Goal: Transaction & Acquisition: Purchase product/service

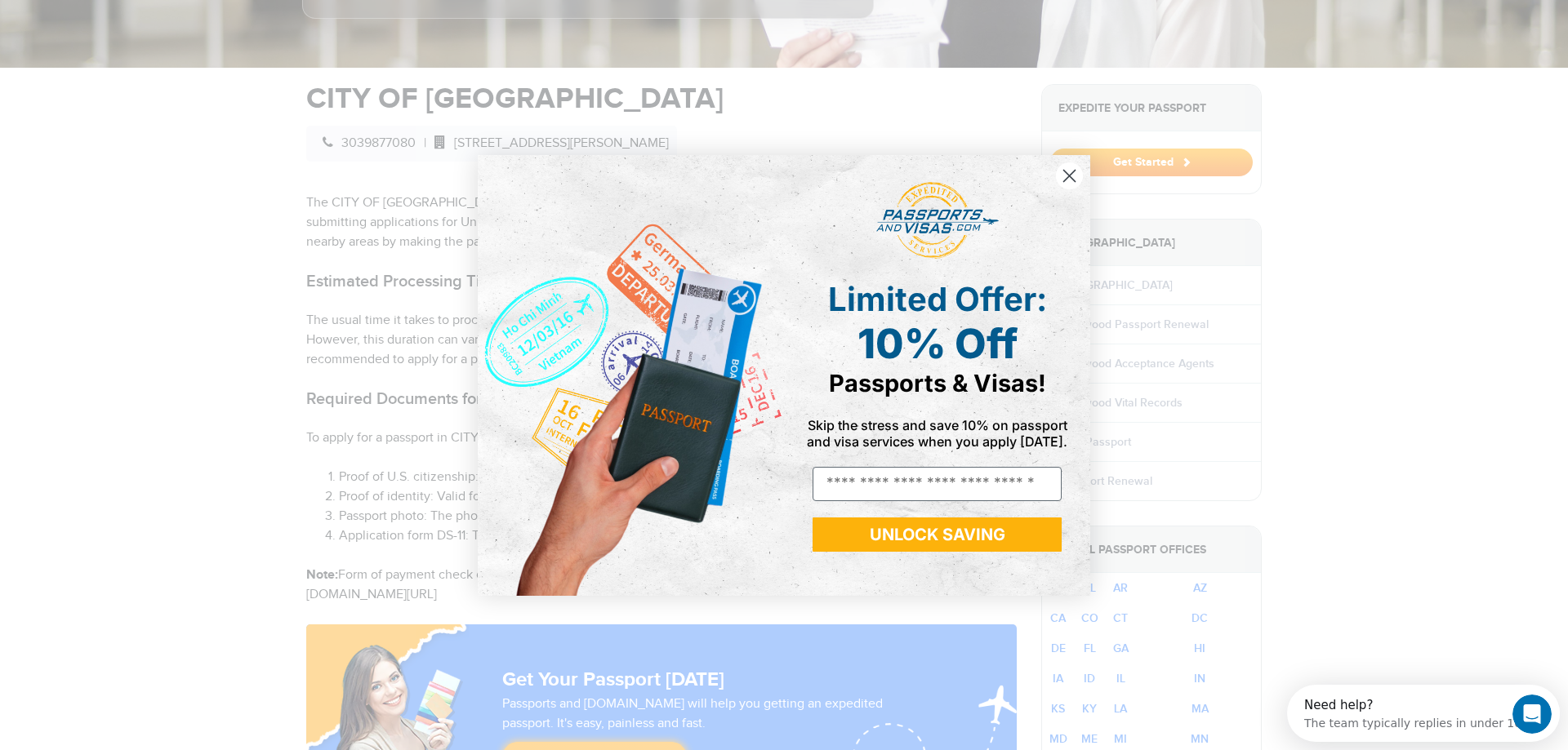
click at [1079, 175] on circle "Close dialog" at bounding box center [1069, 175] width 27 height 27
click at [1079, 175] on icon "Close dialog" at bounding box center [1069, 176] width 29 height 29
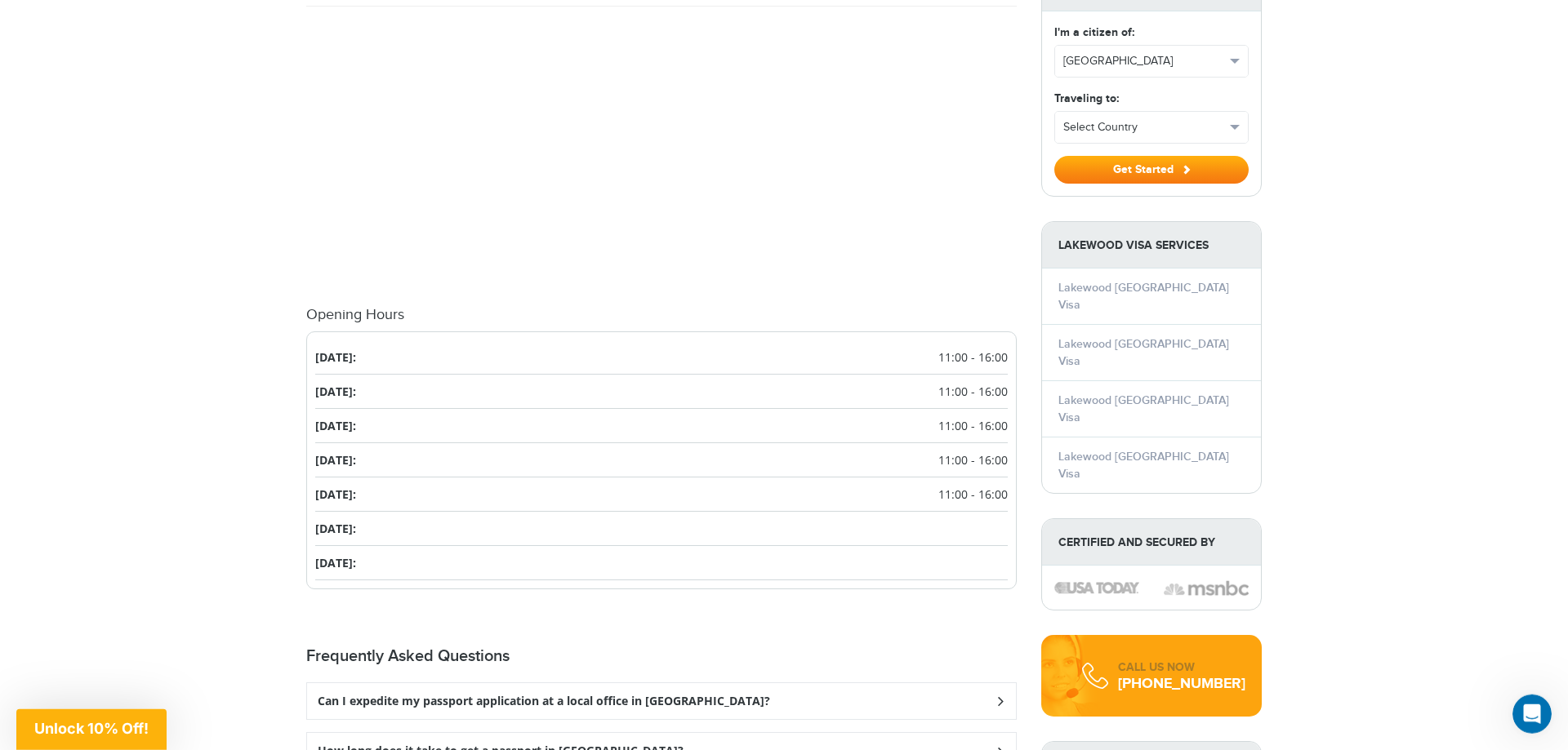
scroll to position [1499, 0]
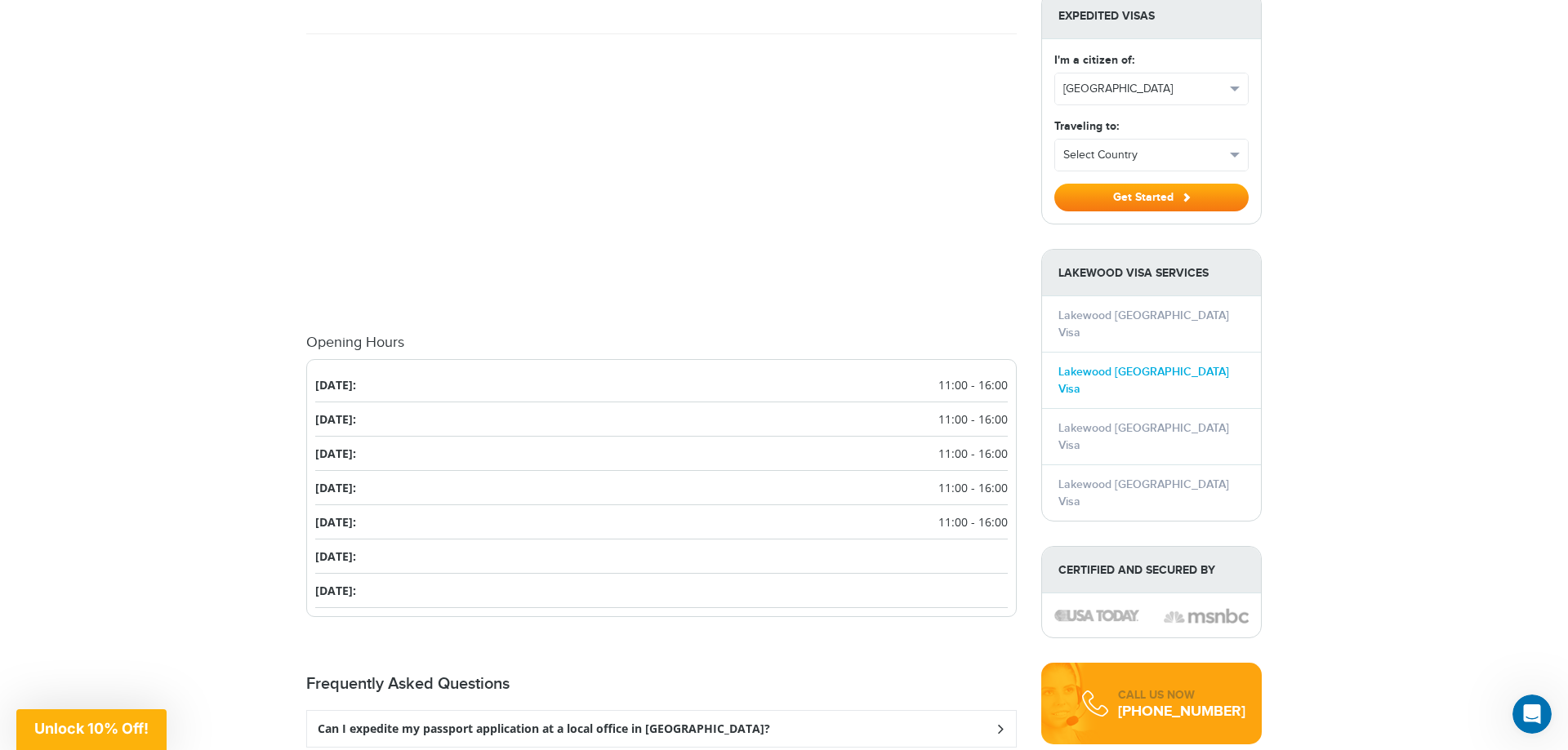
click at [1128, 365] on link "Lakewood China Visa" at bounding box center [1143, 380] width 170 height 31
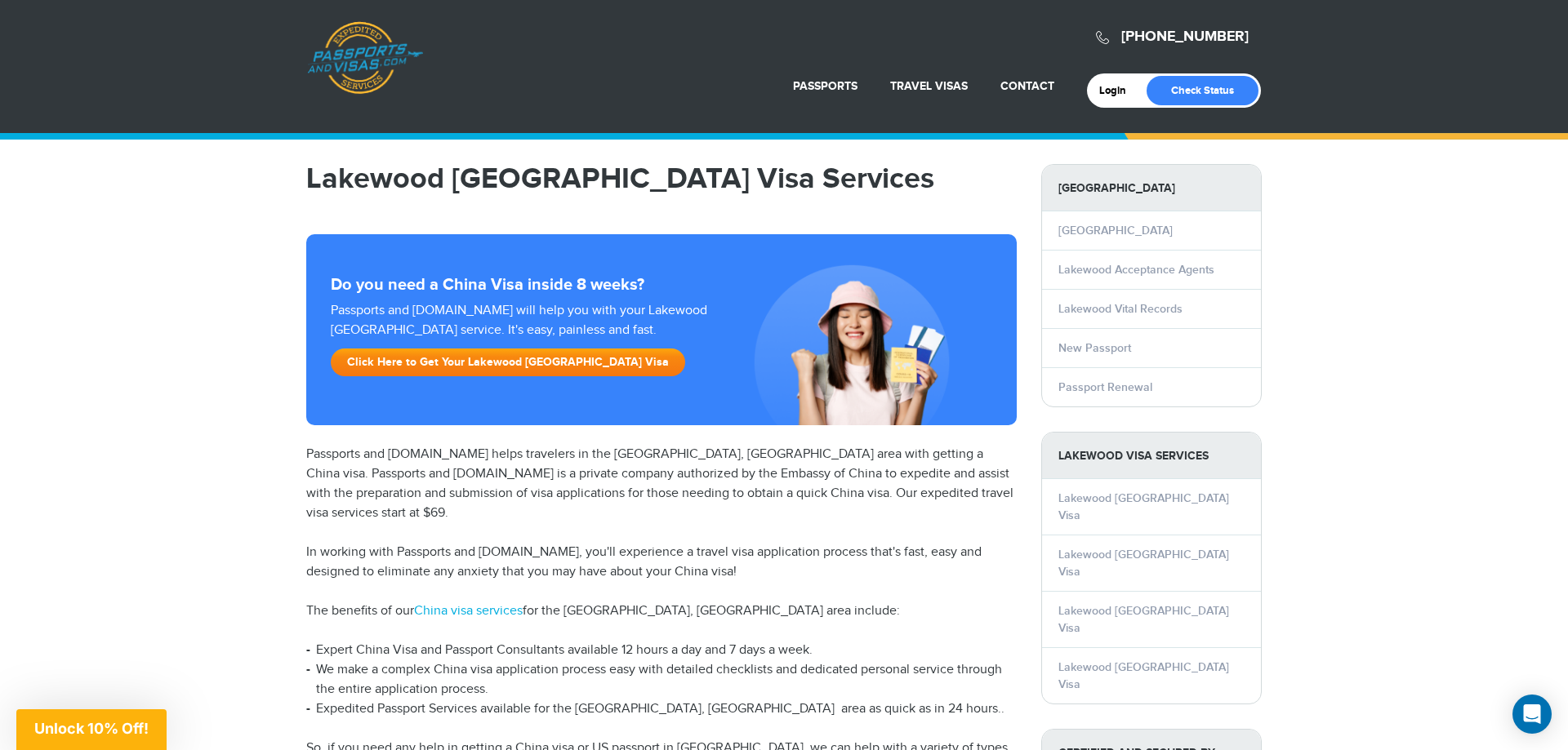
click at [479, 356] on link "Click Here to Get Your Lakewood China Visa" at bounding box center [508, 362] width 354 height 28
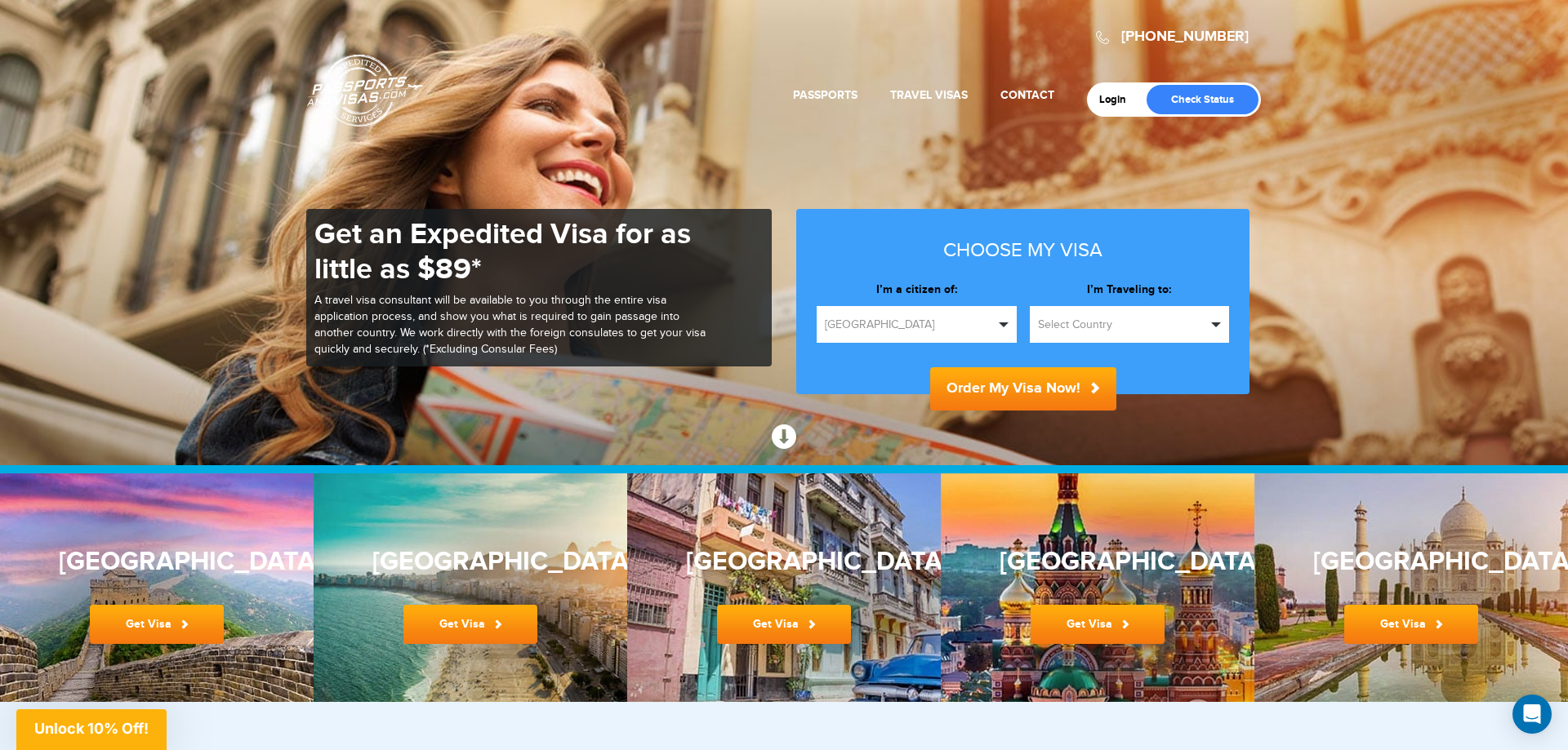
click at [1216, 319] on button "Select Country" at bounding box center [1129, 324] width 200 height 36
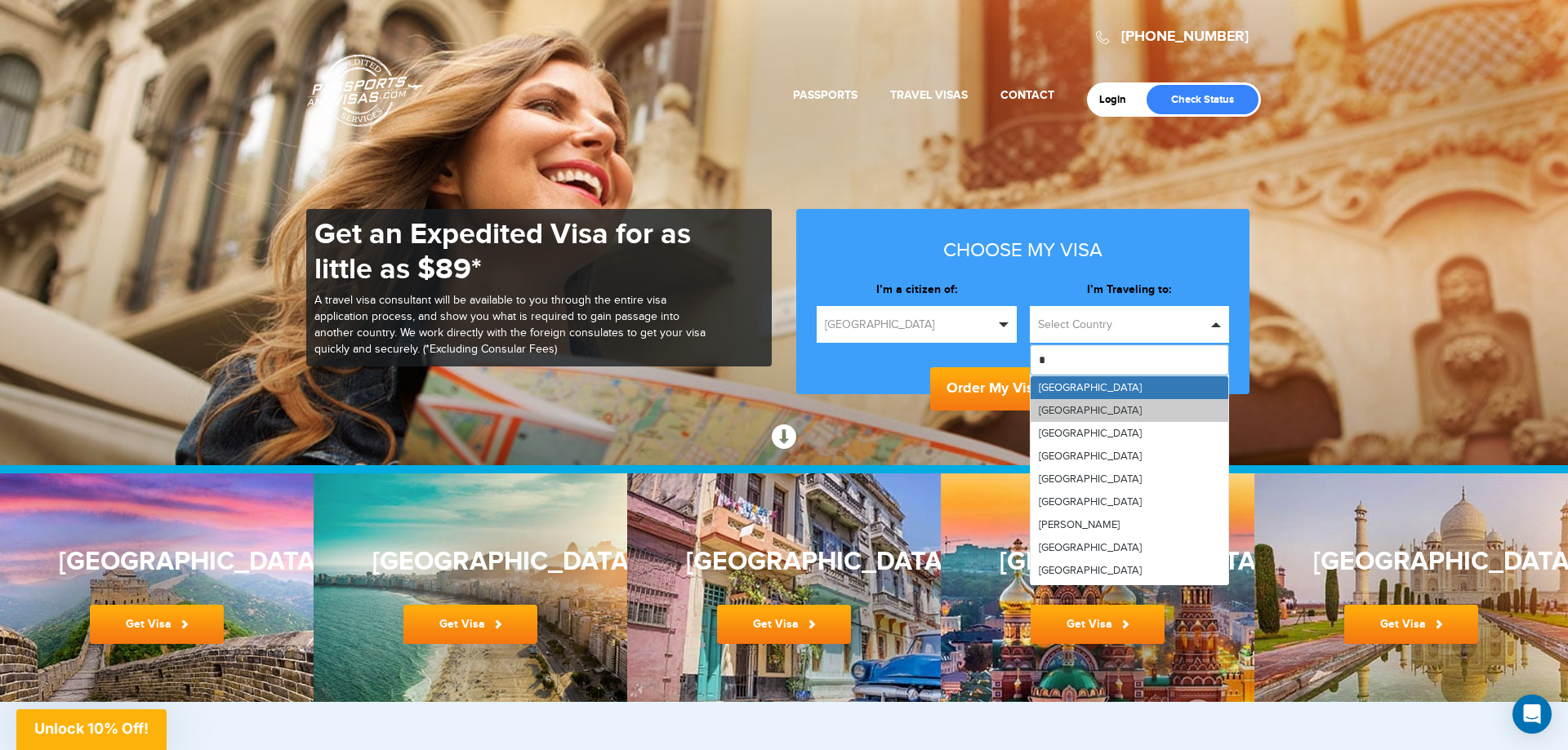
type input "**"
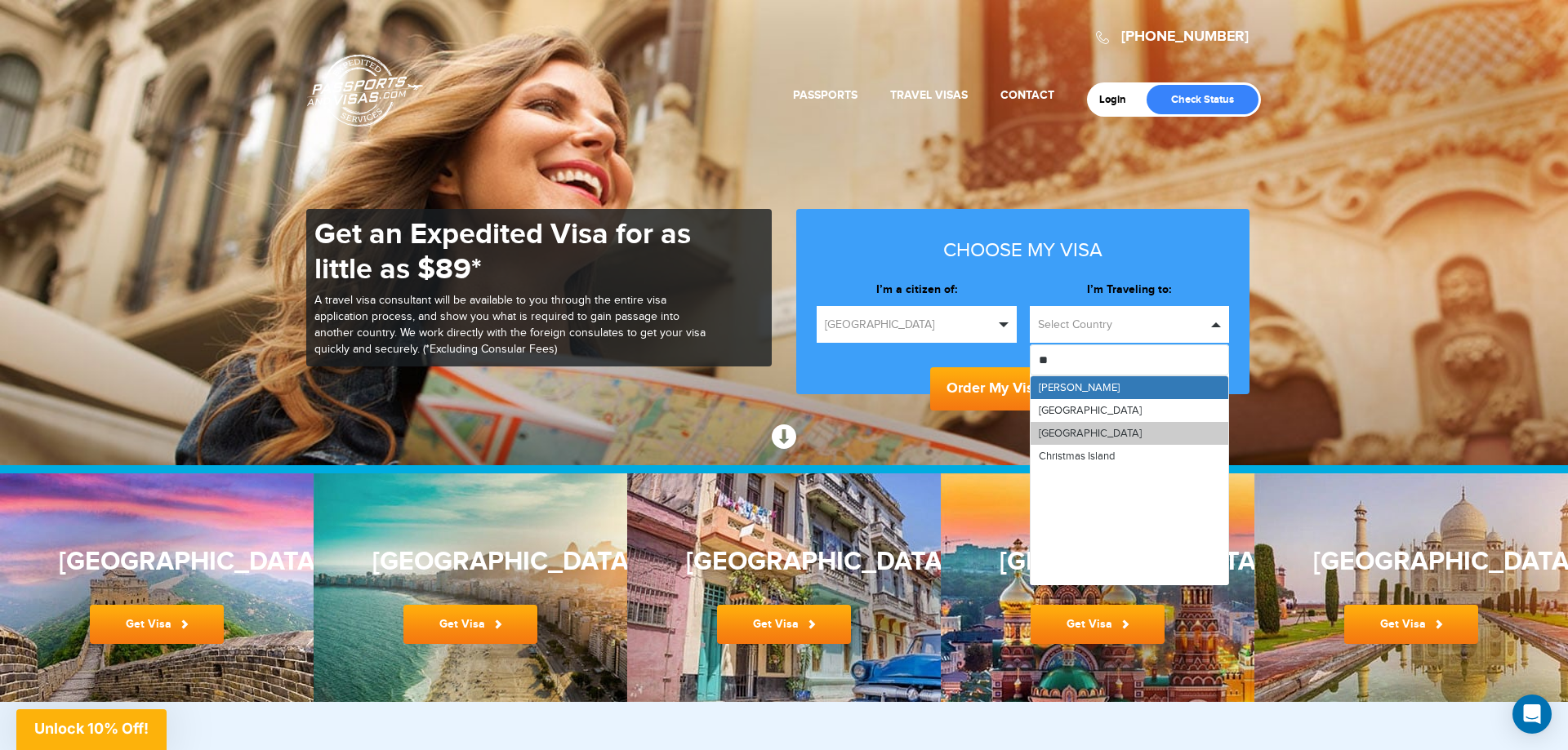
click at [1071, 431] on link "[GEOGRAPHIC_DATA]" at bounding box center [1129, 433] width 198 height 23
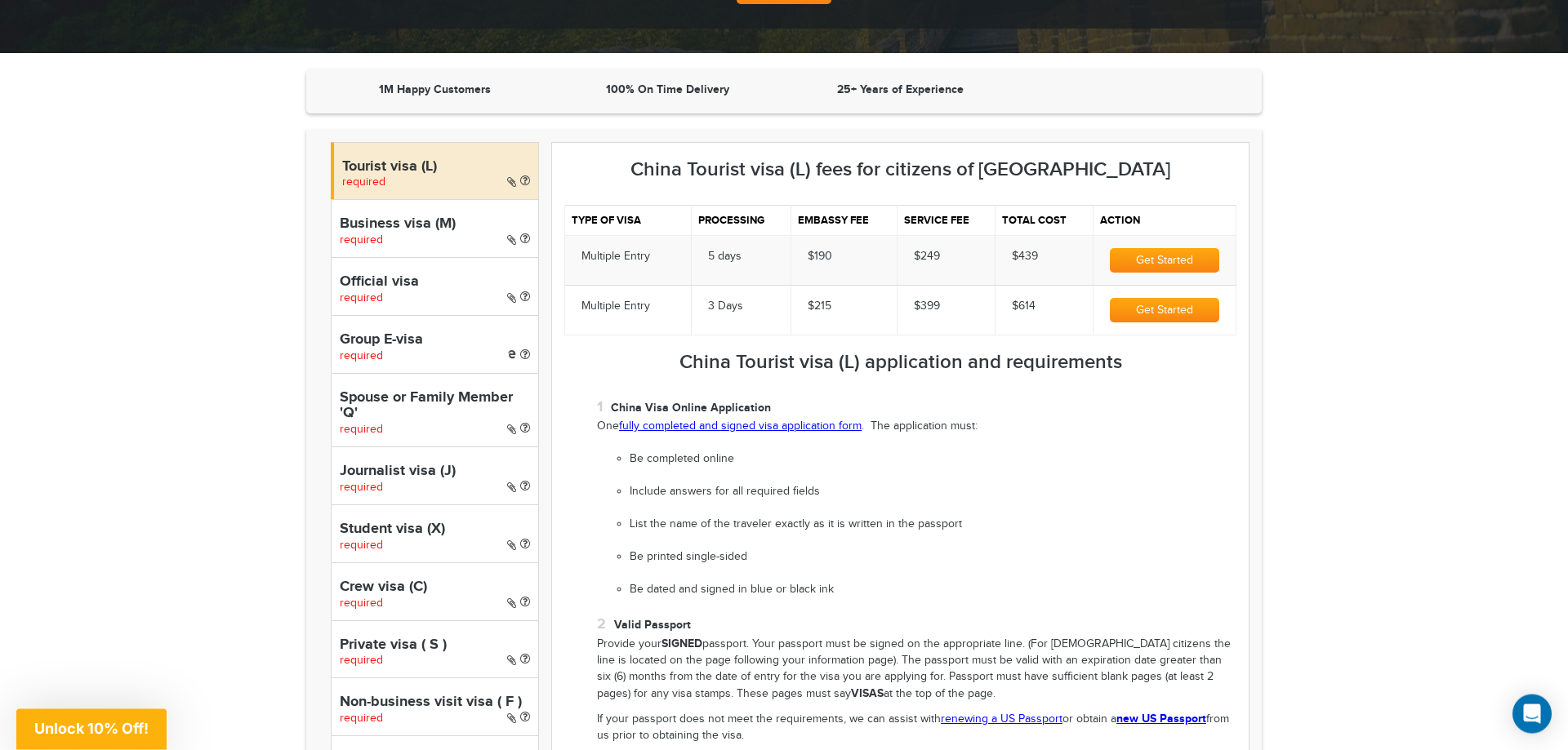
scroll to position [416, 0]
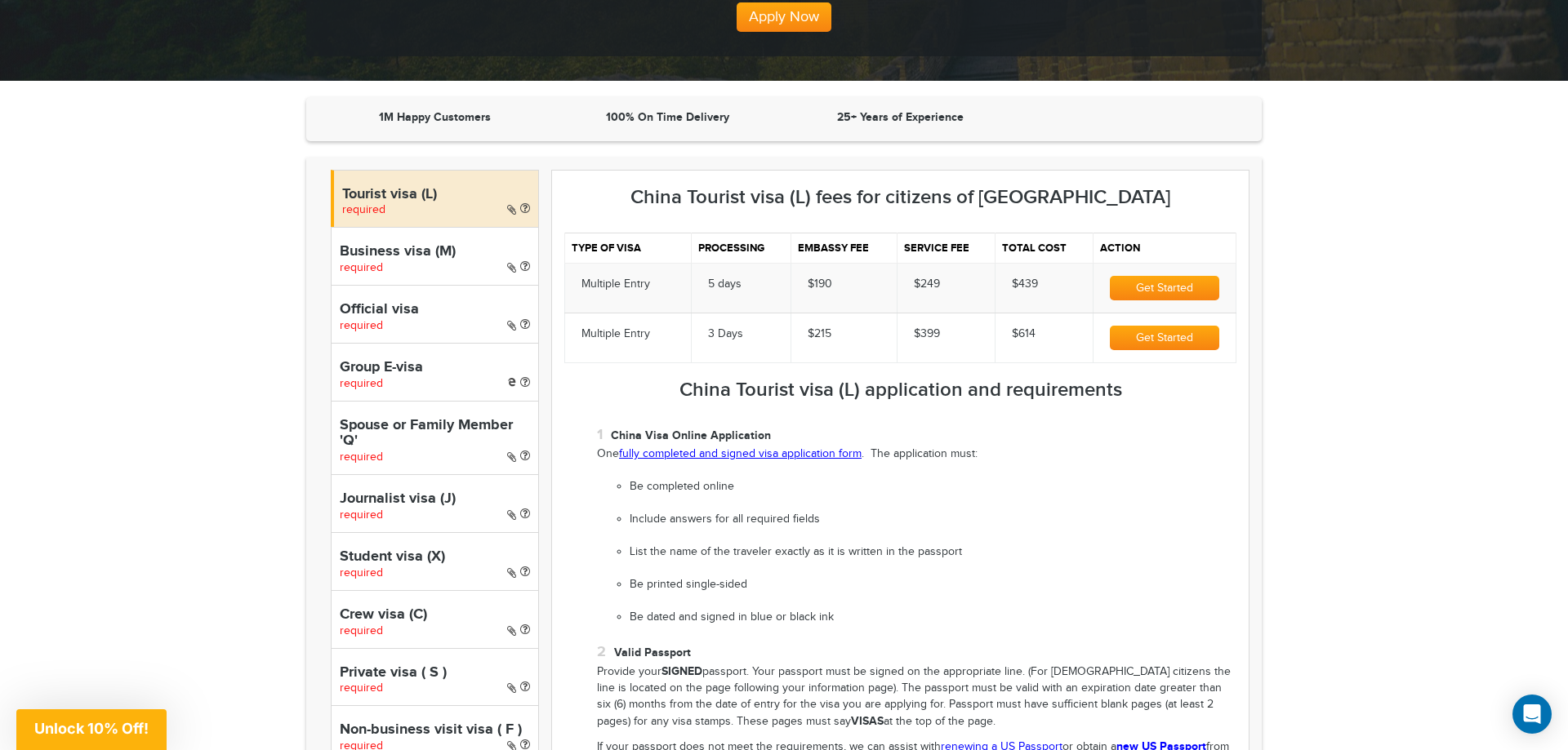
click at [472, 308] on h4 "Official visa" at bounding box center [435, 310] width 190 height 17
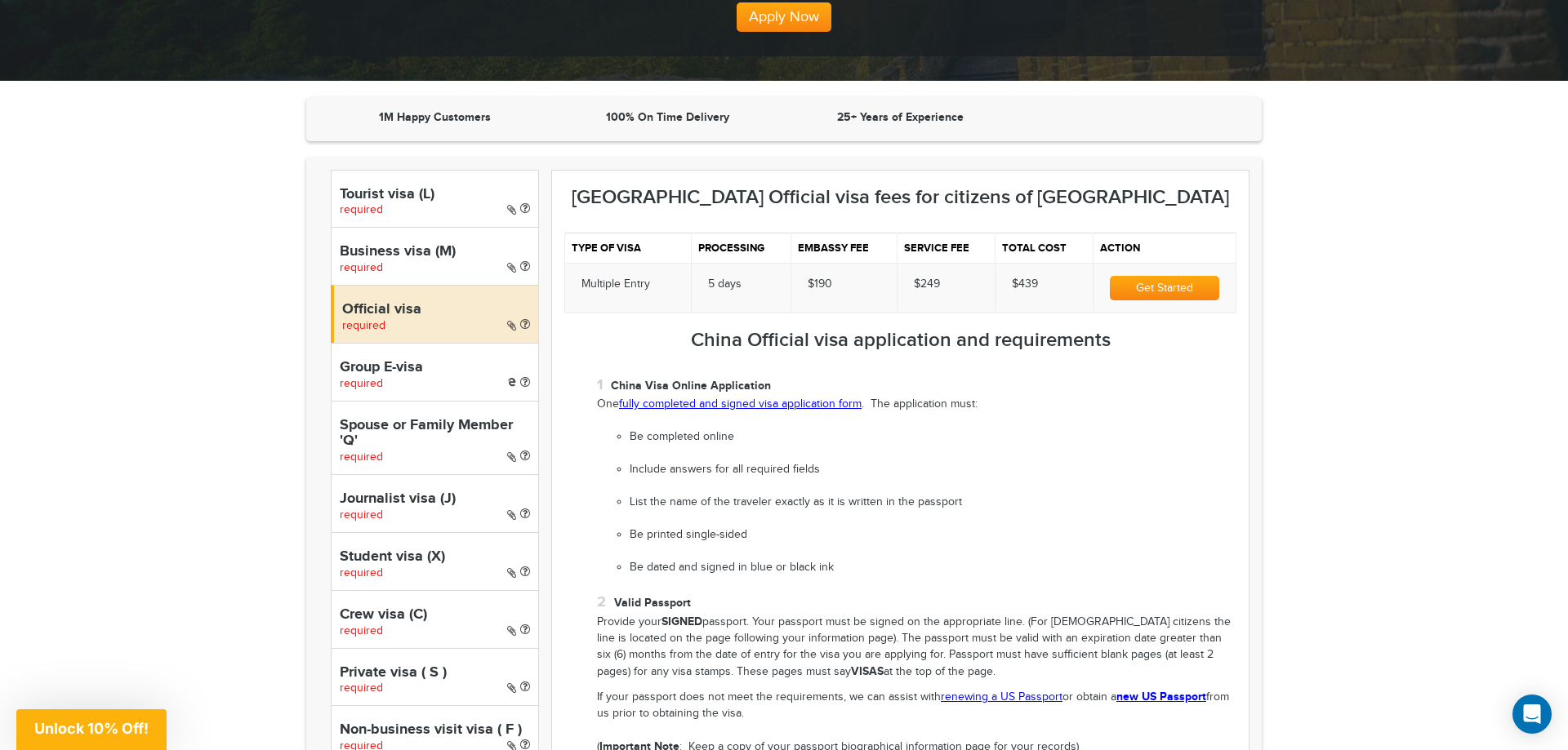
click at [472, 367] on h4 "Group E-visa" at bounding box center [435, 368] width 190 height 17
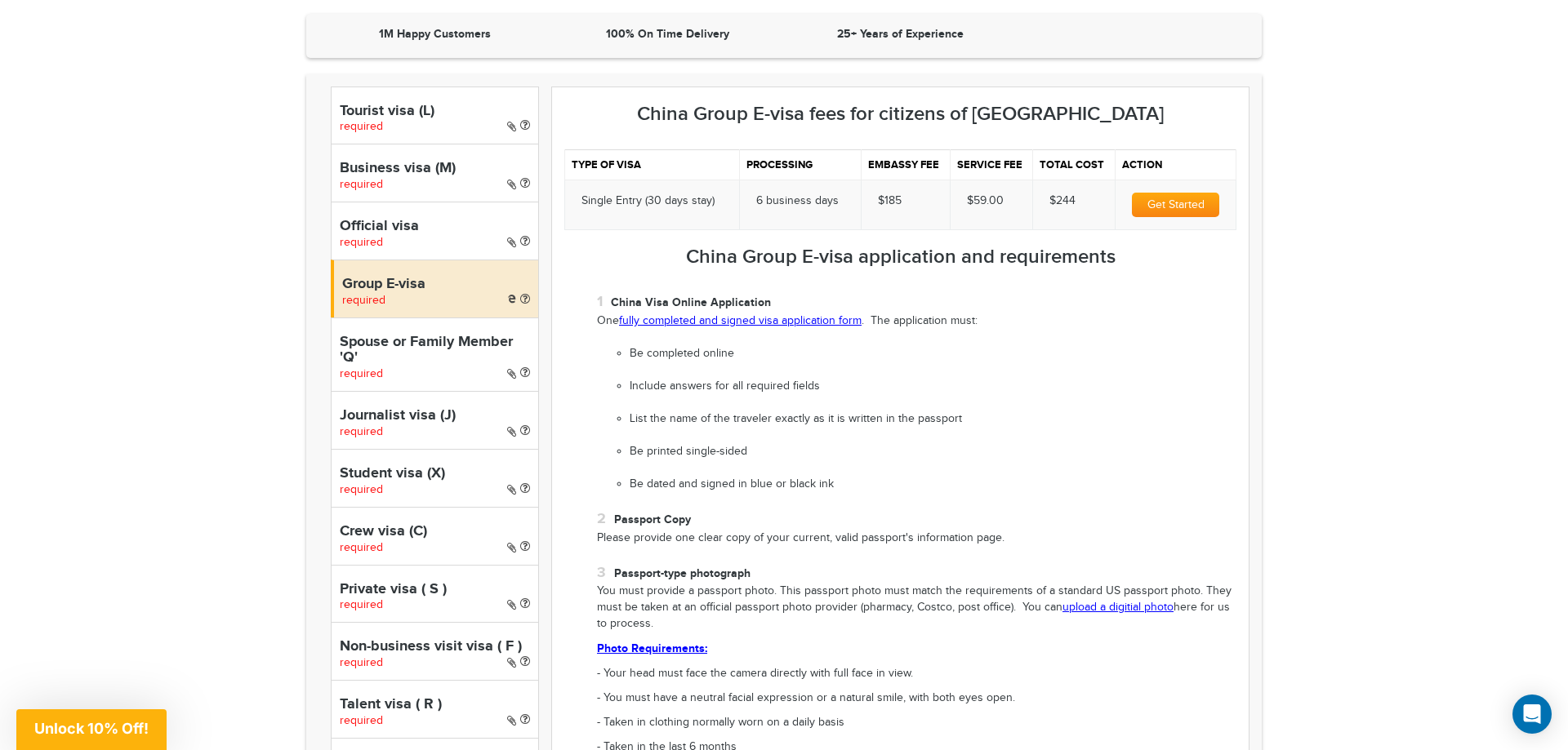
scroll to position [583, 0]
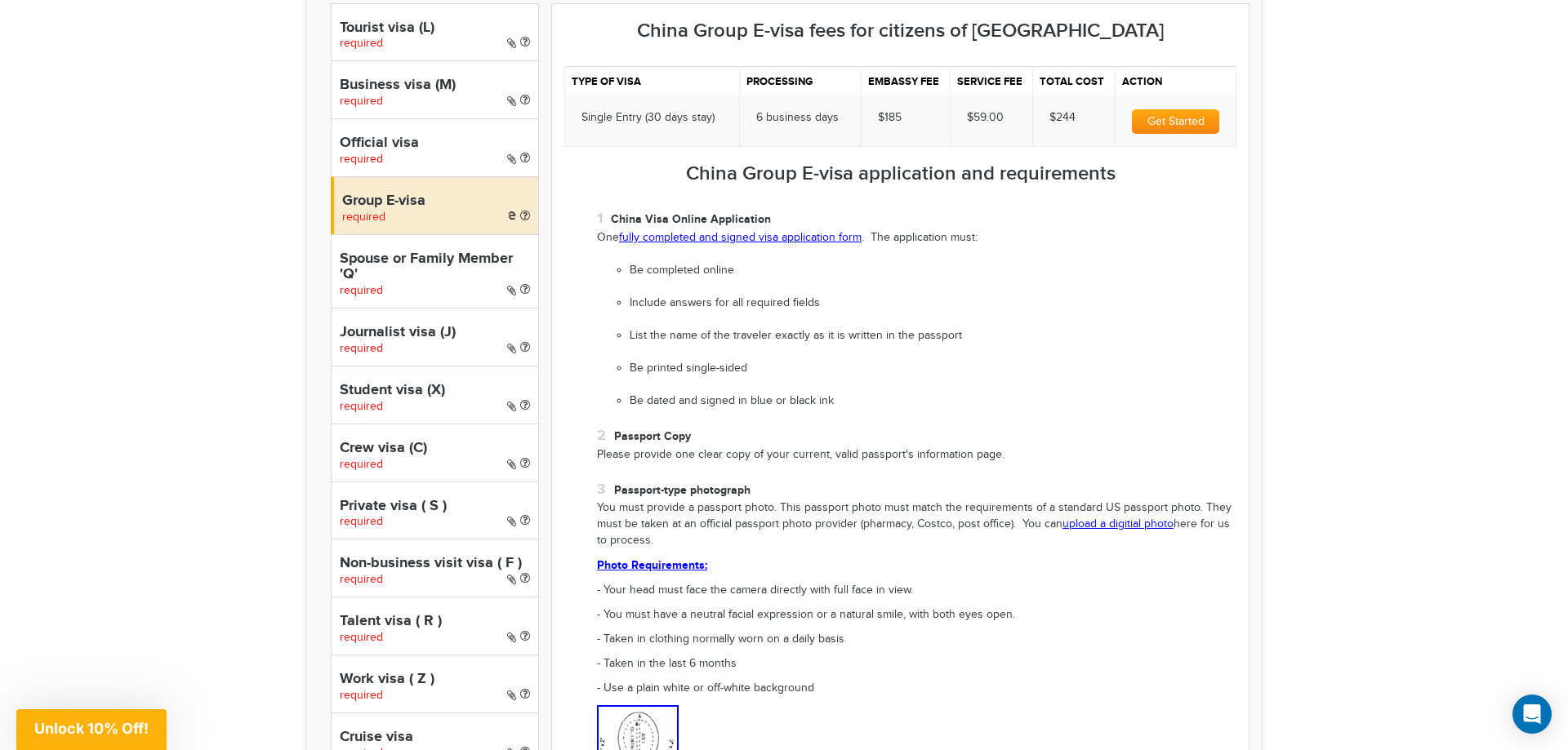
click at [463, 501] on h4 "Private visa ( S )" at bounding box center [435, 507] width 190 height 17
select select "*****"
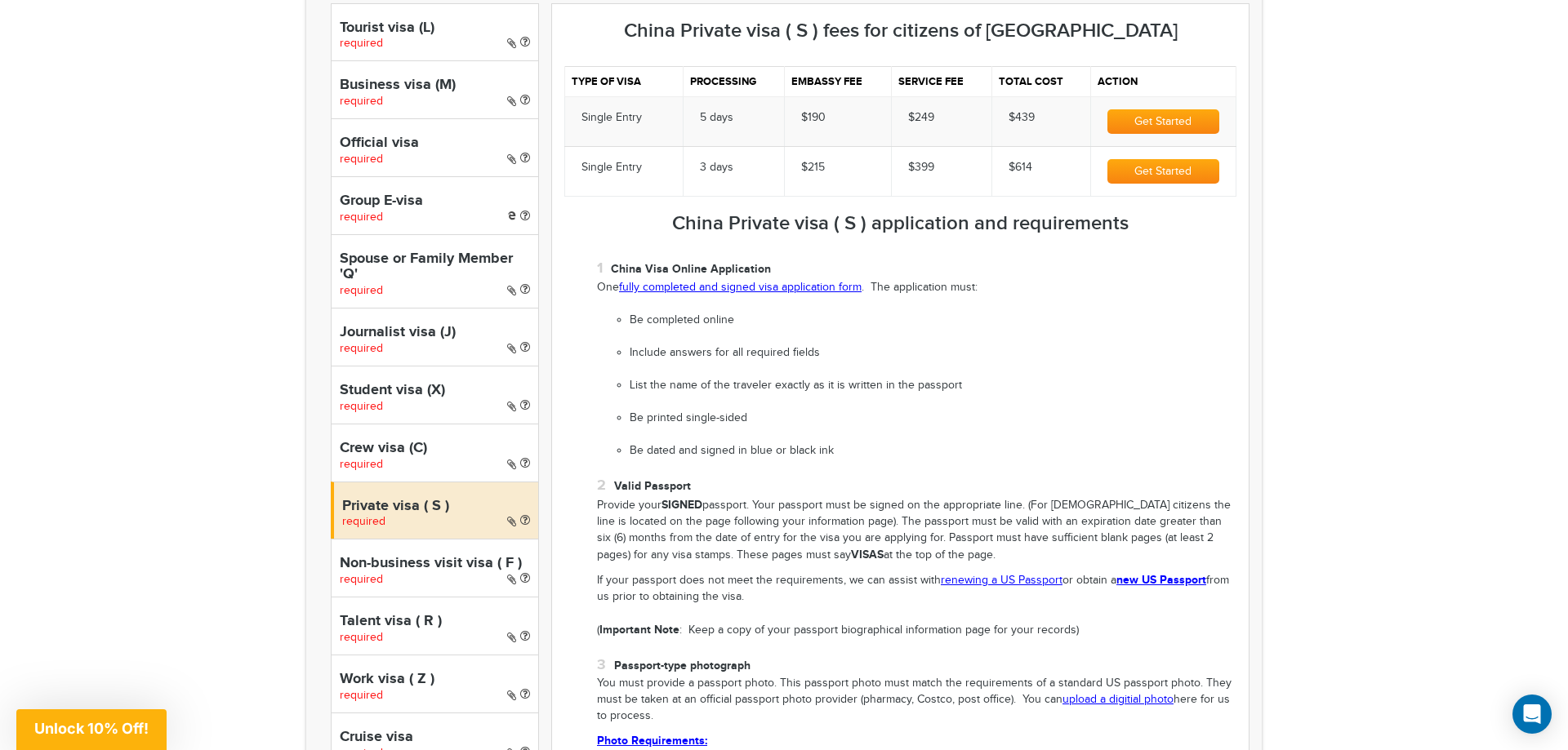
scroll to position [167, 0]
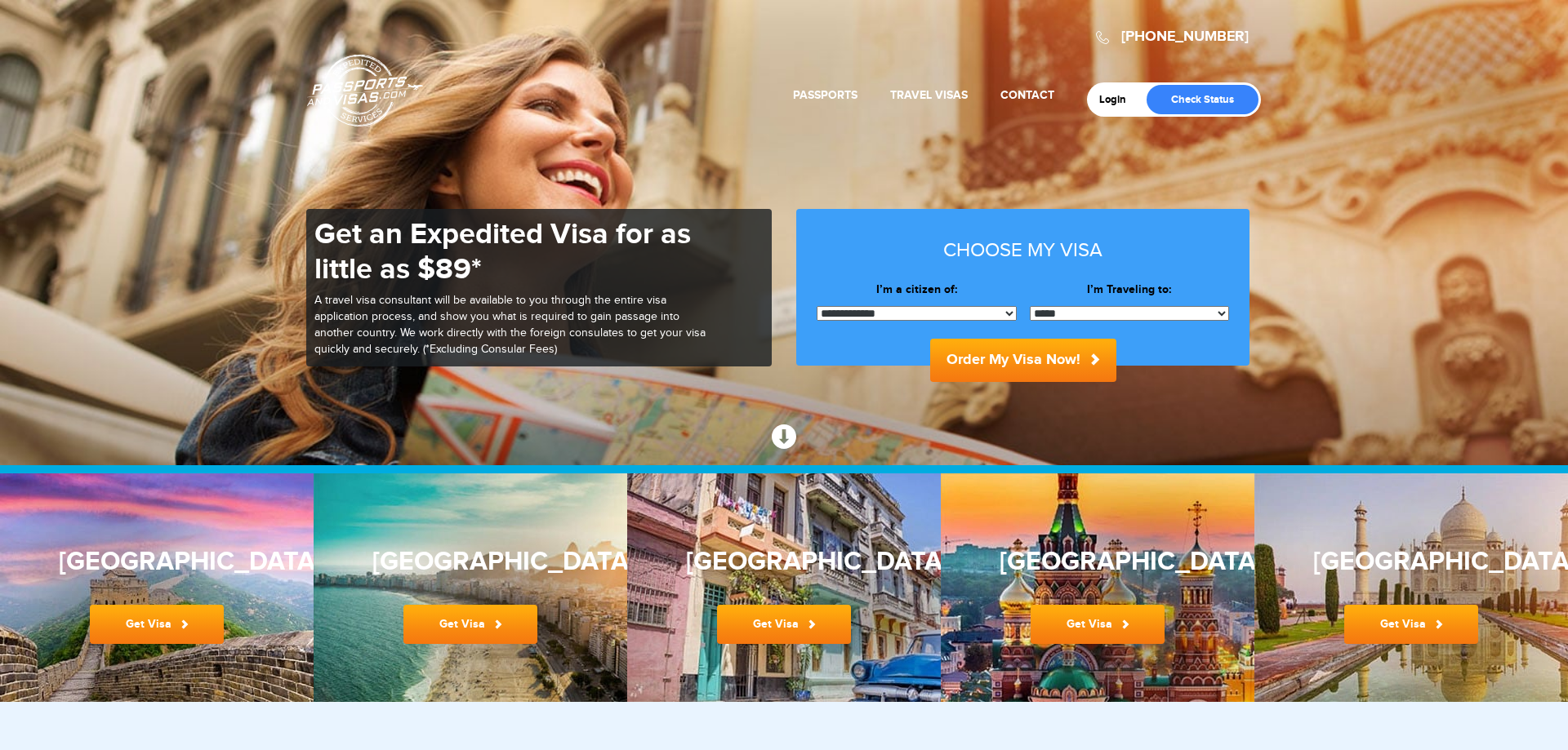
select select "*****"
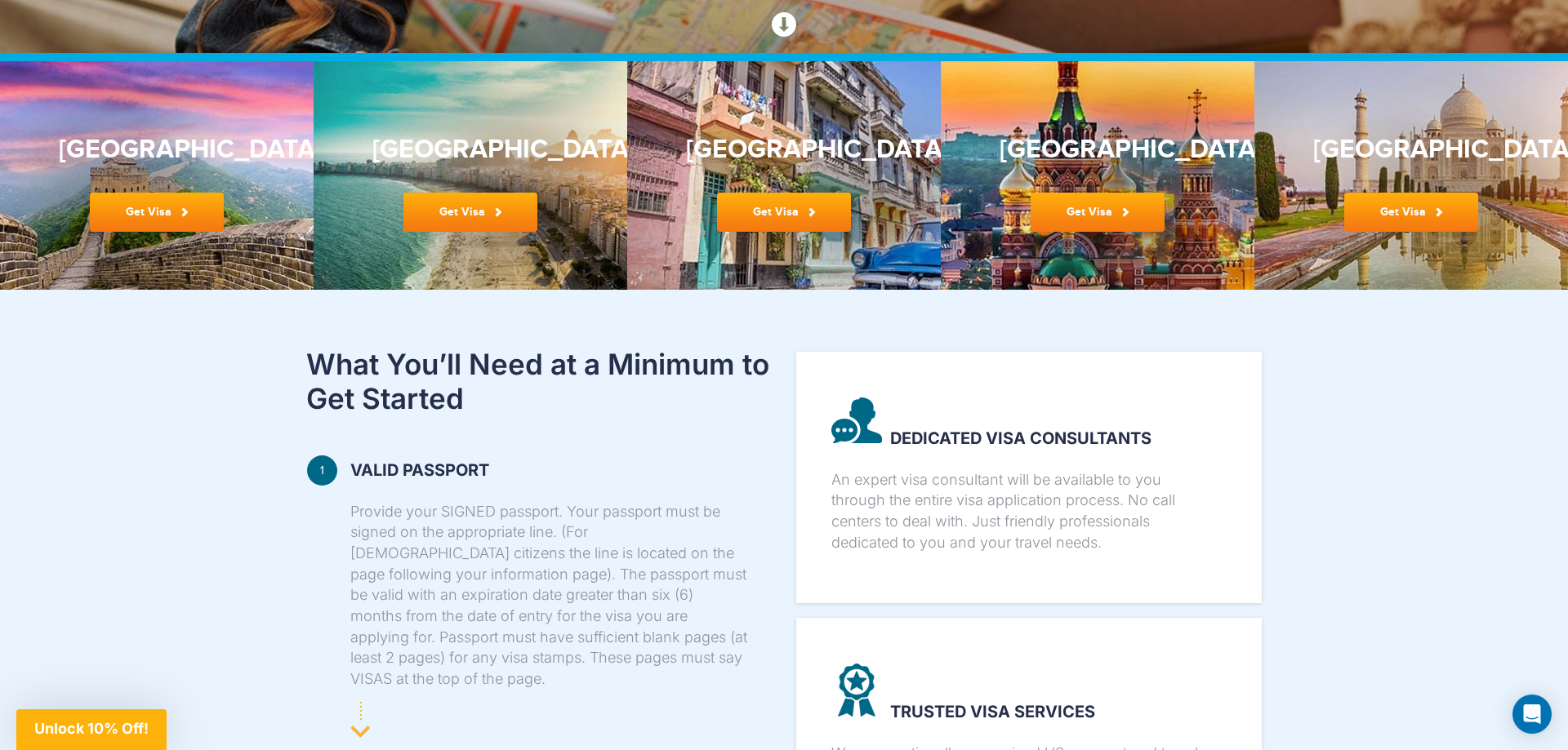
scroll to position [250, 0]
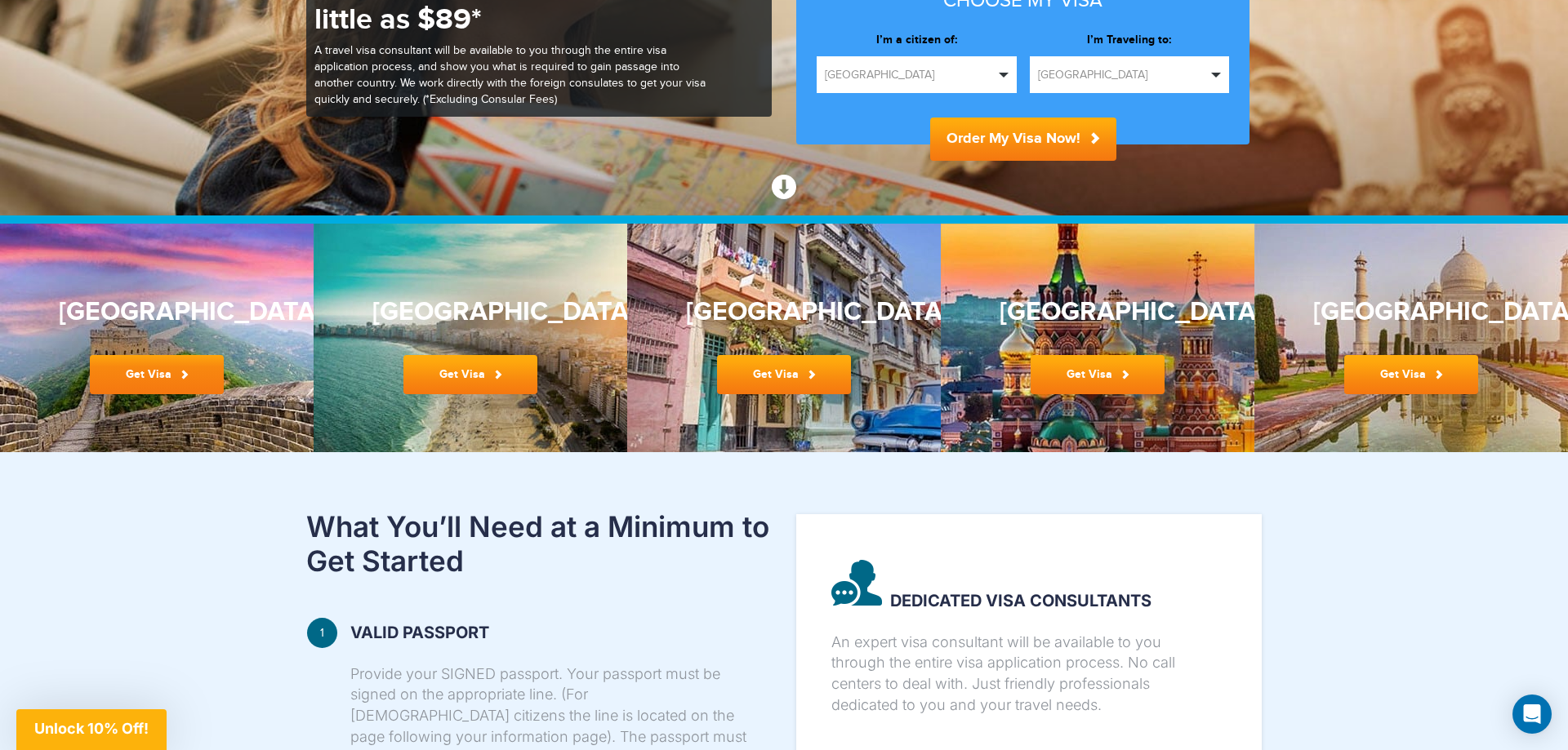
click at [151, 367] on link "Get Visa" at bounding box center [157, 375] width 134 height 39
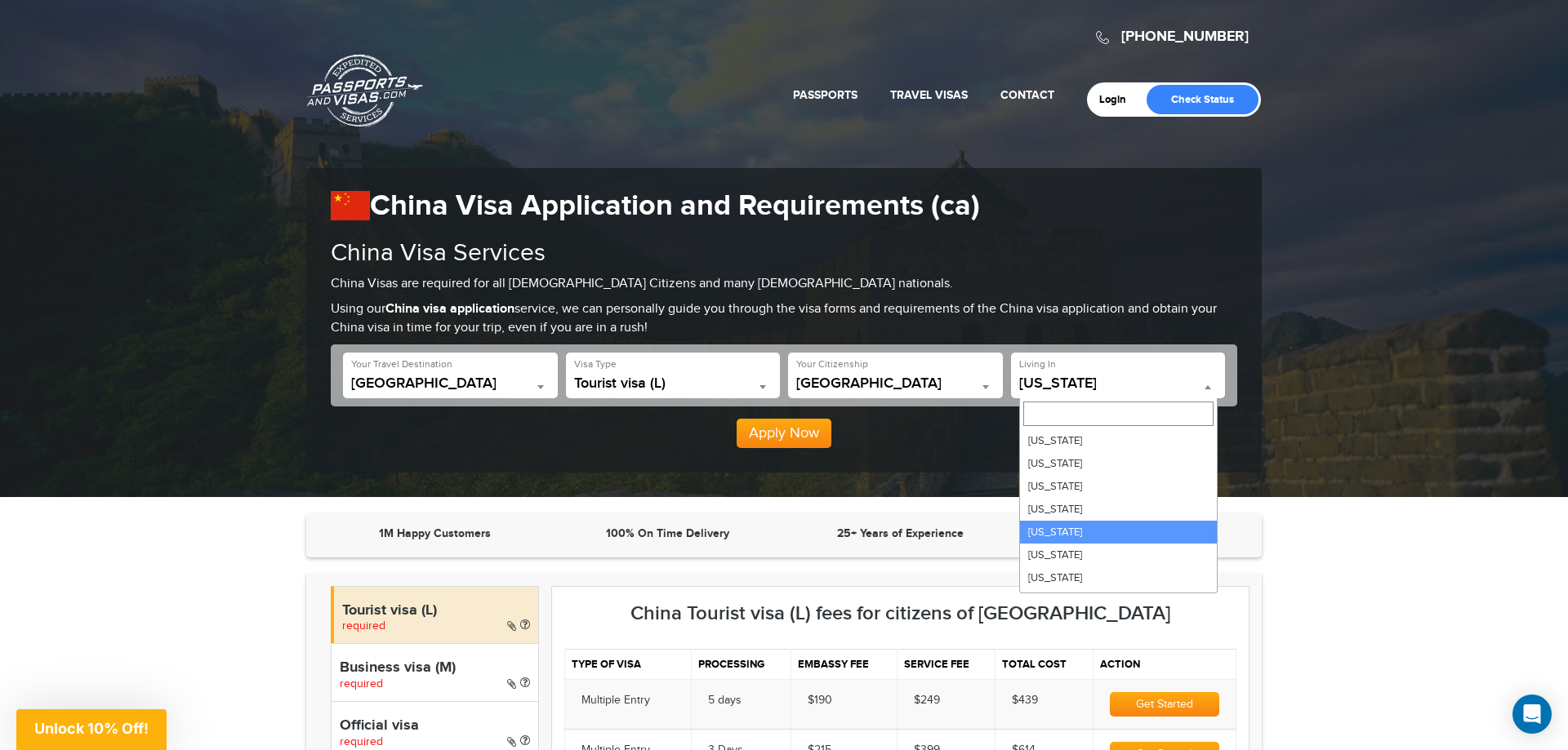
click at [1209, 380] on span at bounding box center [1207, 387] width 17 height 21
select select "**"
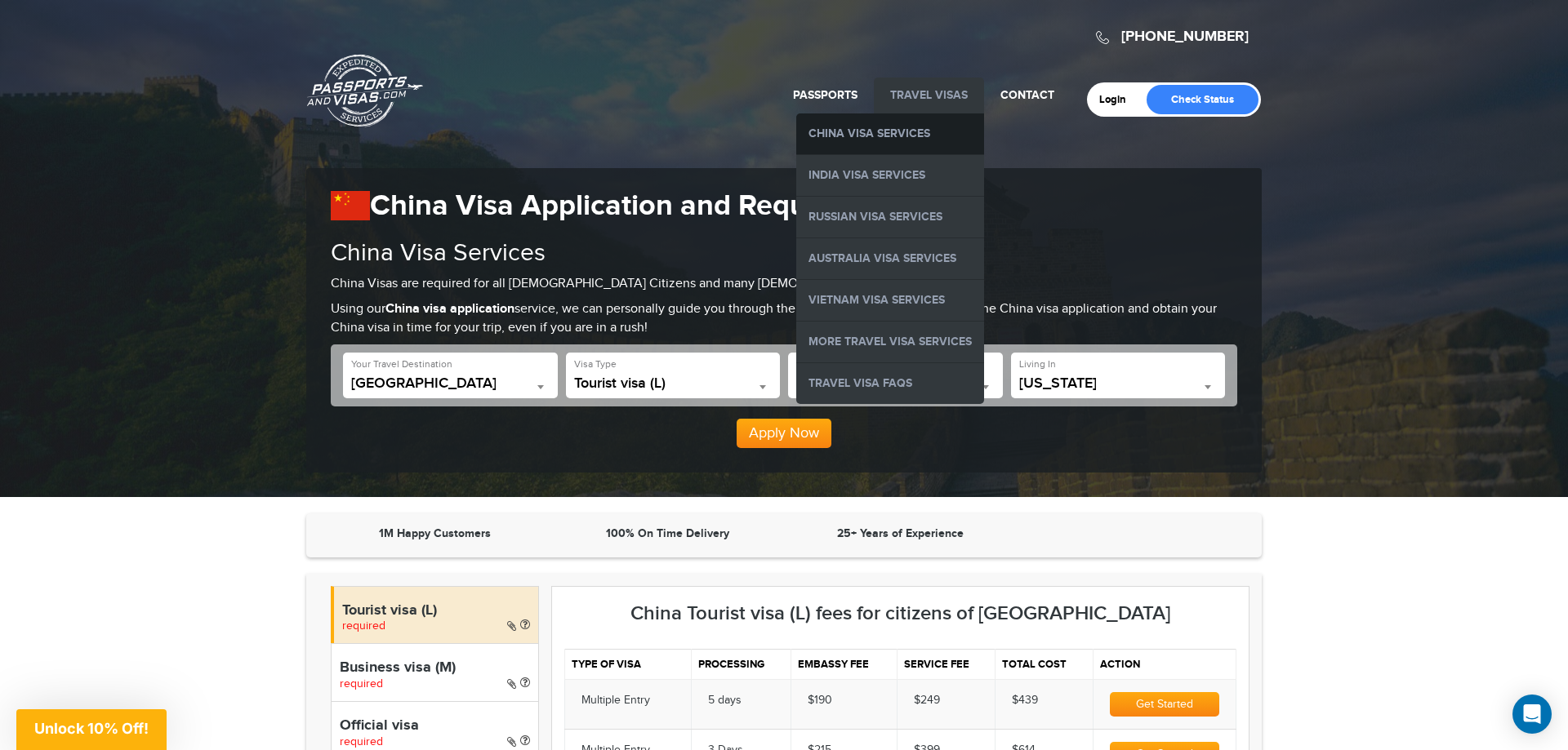
click at [904, 135] on link "China Visa Services" at bounding box center [890, 134] width 188 height 41
